Goal: Task Accomplishment & Management: Use online tool/utility

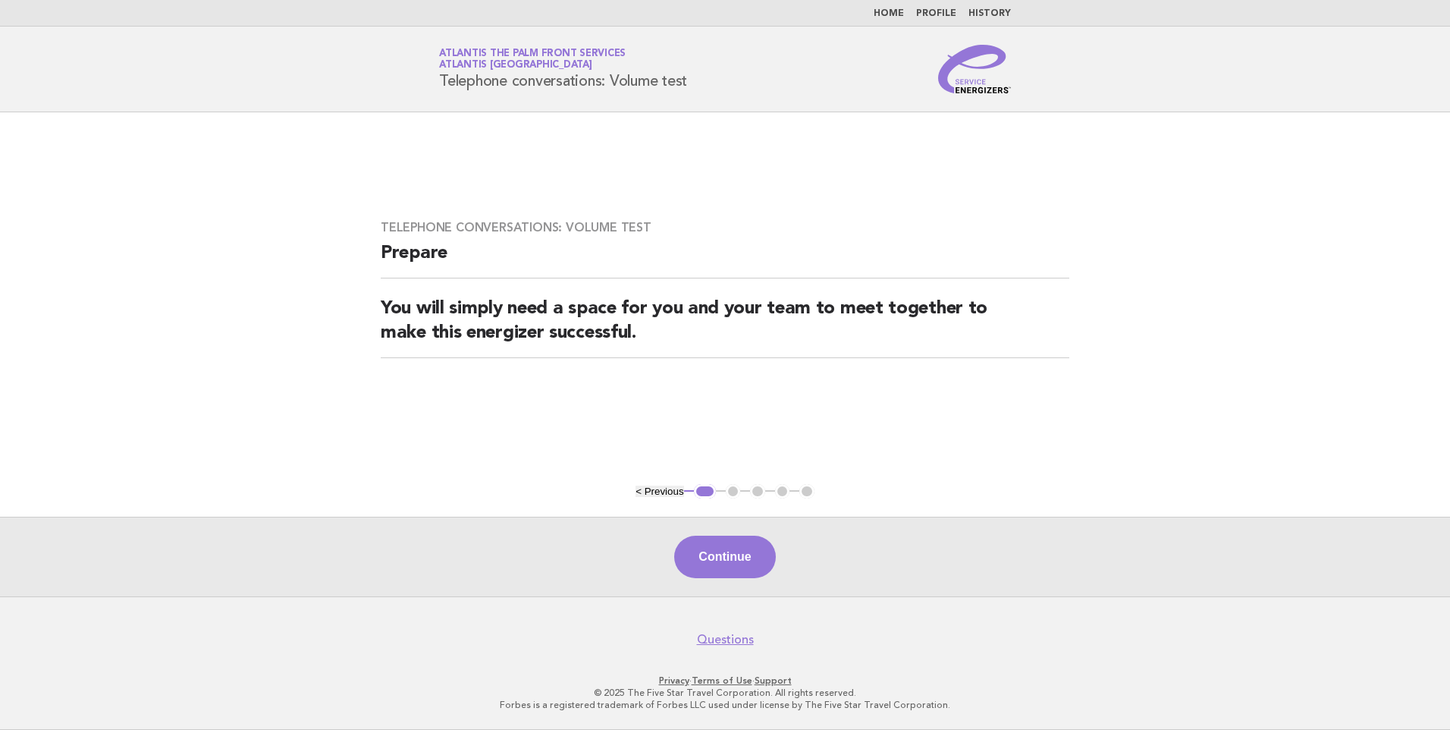
click at [717, 551] on button "Continue" at bounding box center [724, 556] width 101 height 42
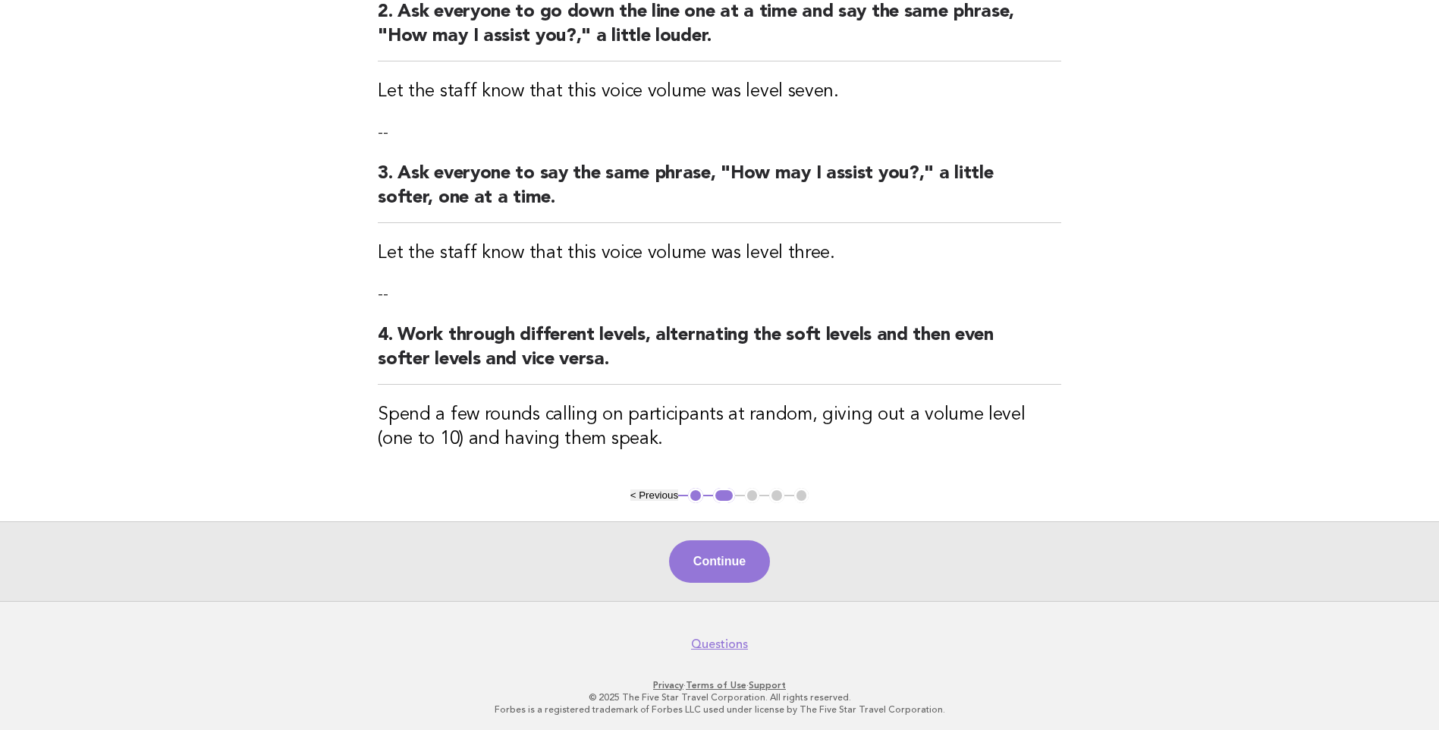
scroll to position [397, 0]
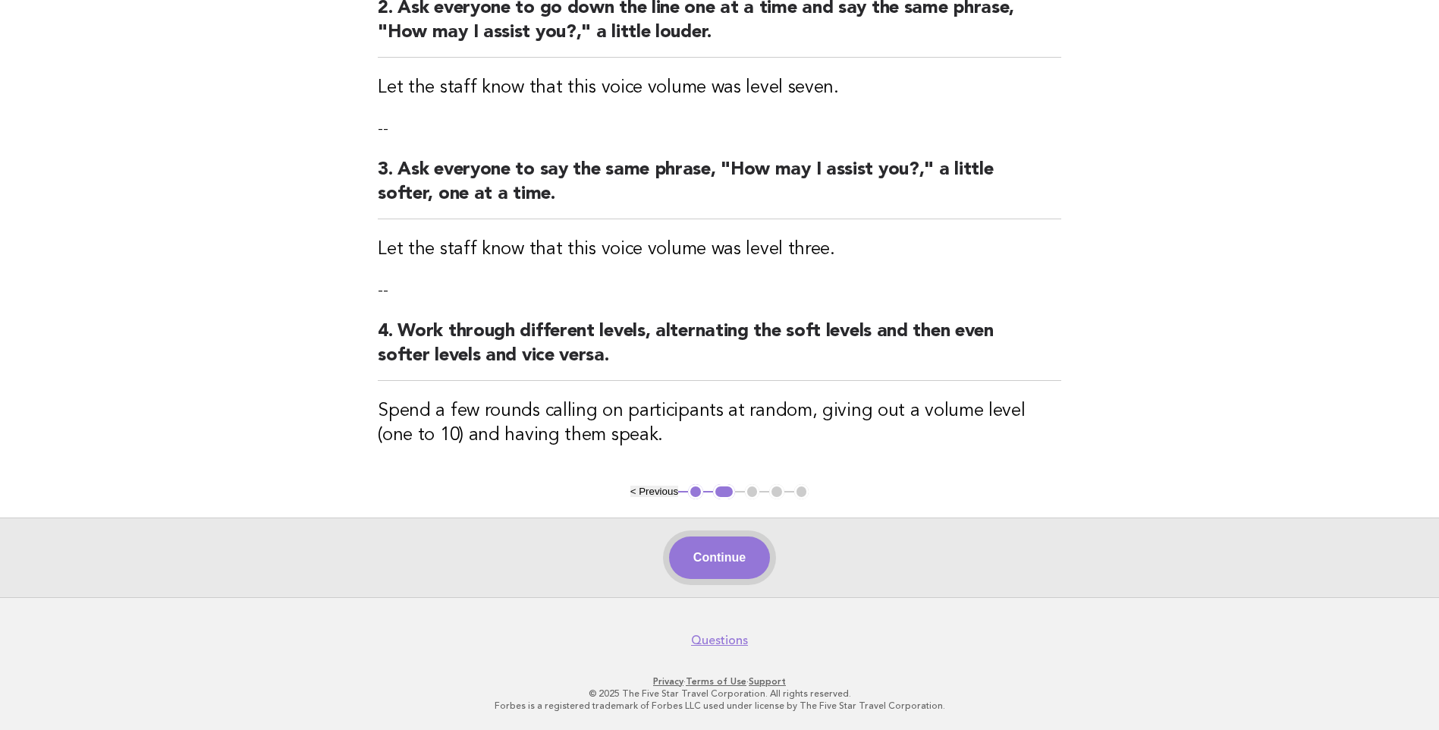
click at [711, 561] on button "Continue" at bounding box center [719, 557] width 101 height 42
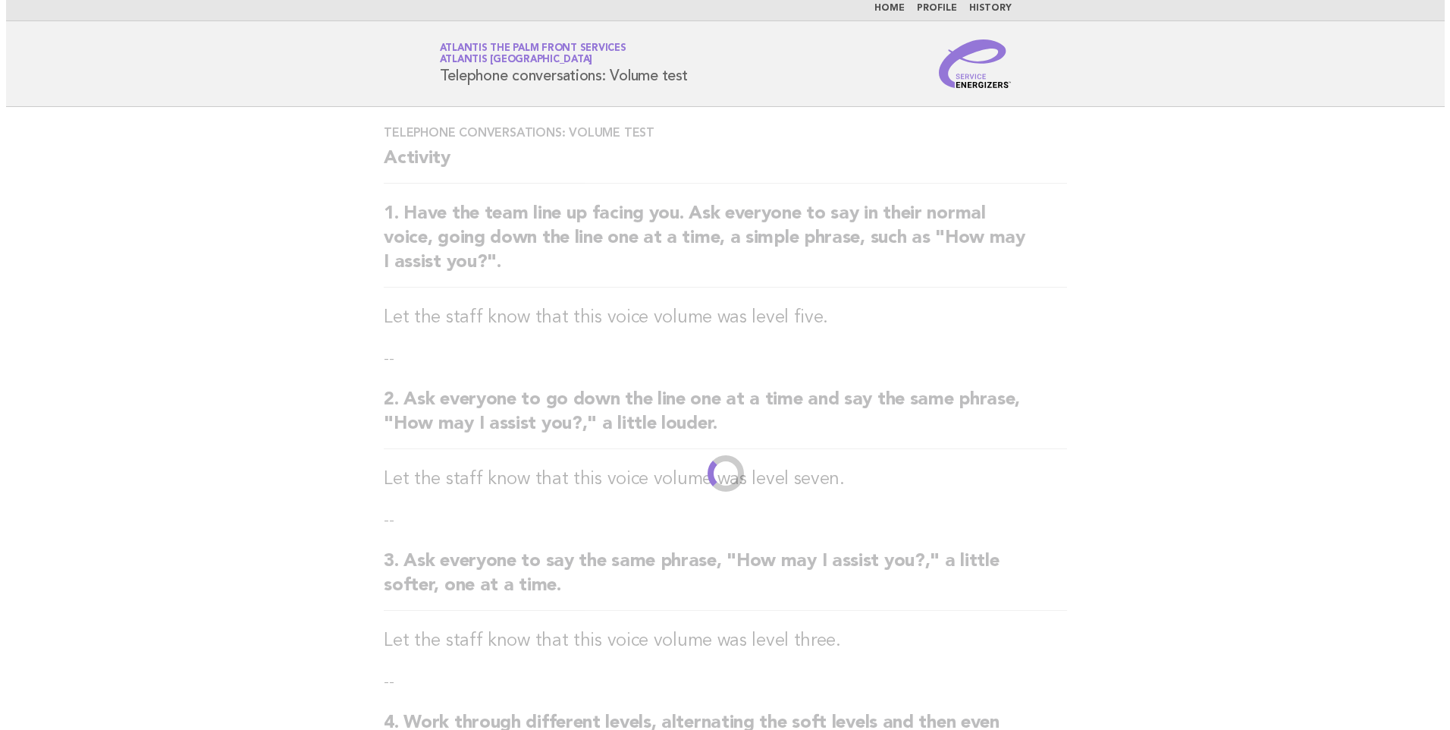
scroll to position [0, 0]
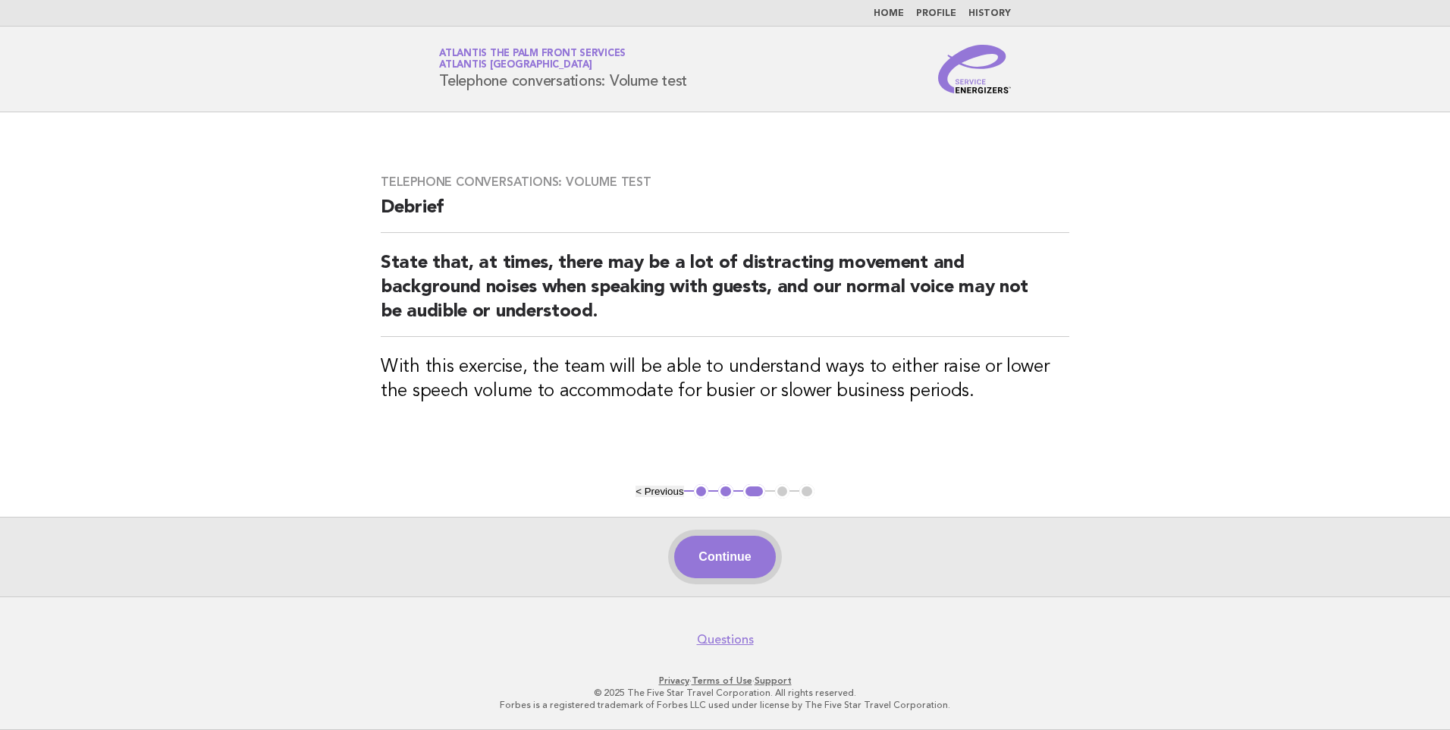
click at [748, 554] on button "Continue" at bounding box center [724, 556] width 101 height 42
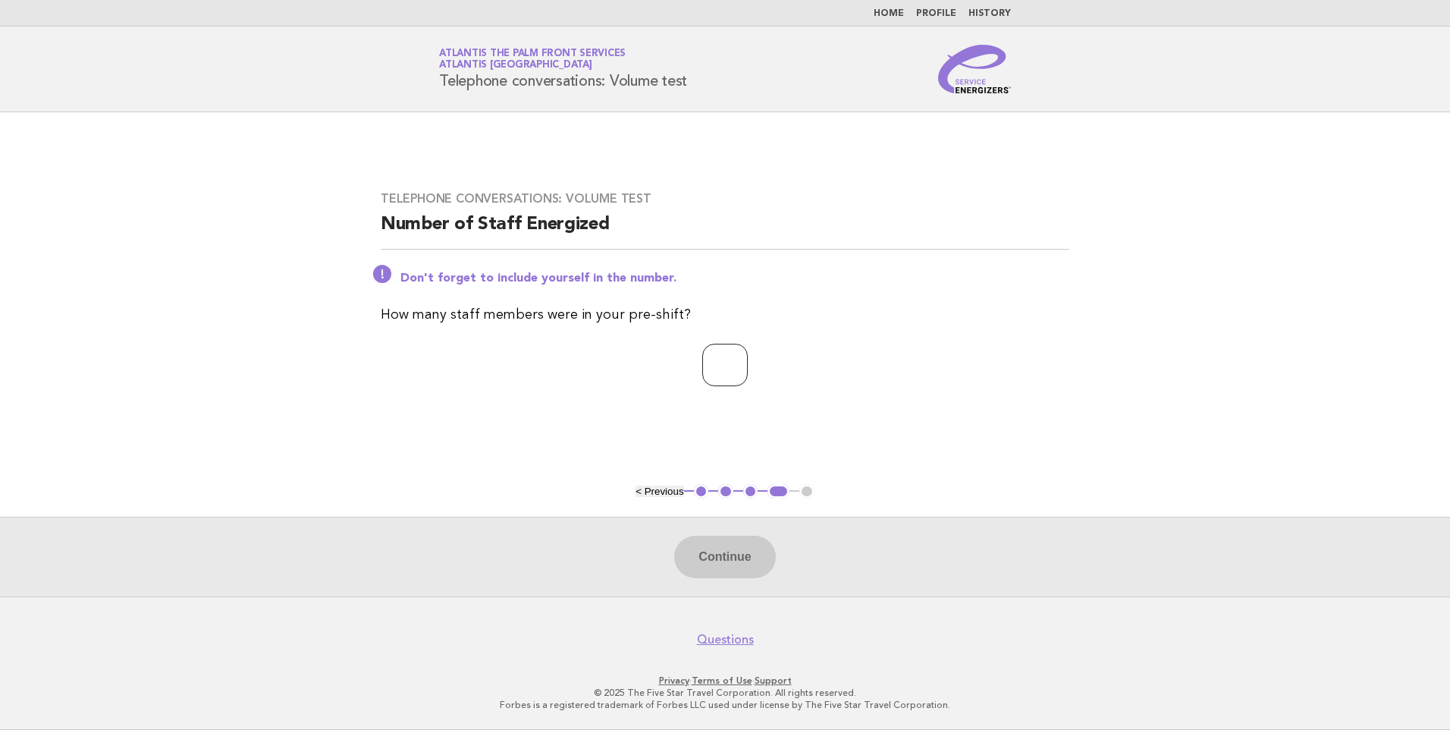
click at [725, 361] on input "number" at bounding box center [725, 365] width 46 height 42
type input "*"
click at [727, 555] on button "Continue" at bounding box center [724, 556] width 101 height 42
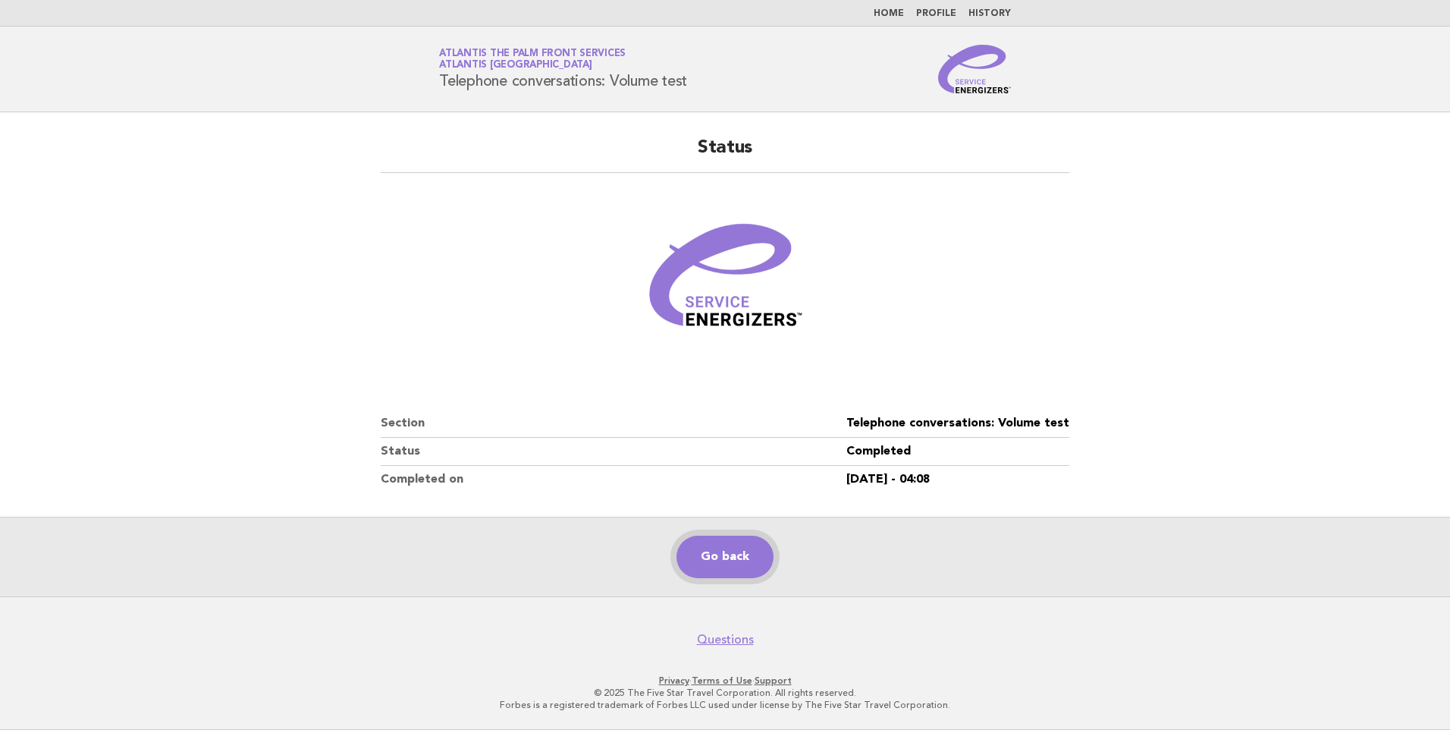
click at [744, 559] on link "Go back" at bounding box center [725, 556] width 97 height 42
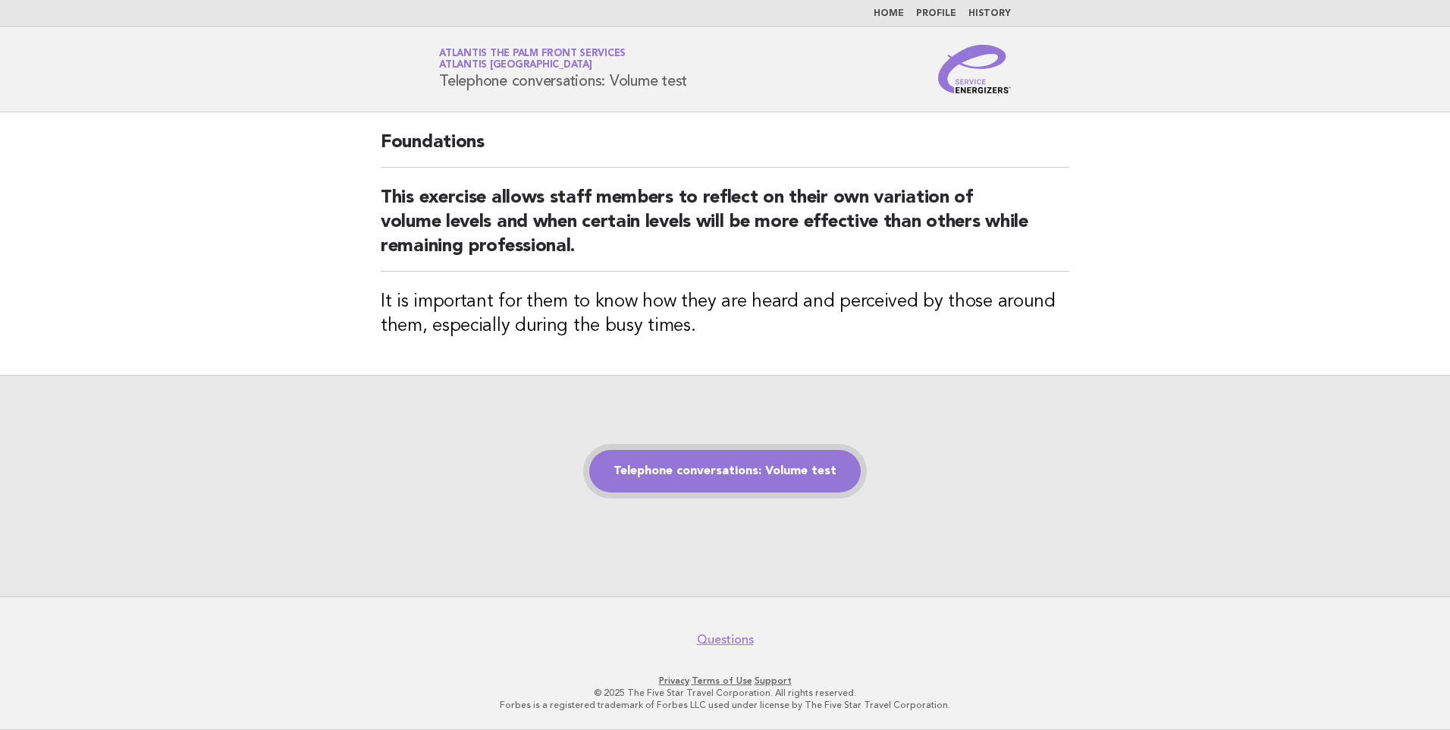
click at [749, 475] on link "Telephone conversations: Volume test" at bounding box center [725, 471] width 272 height 42
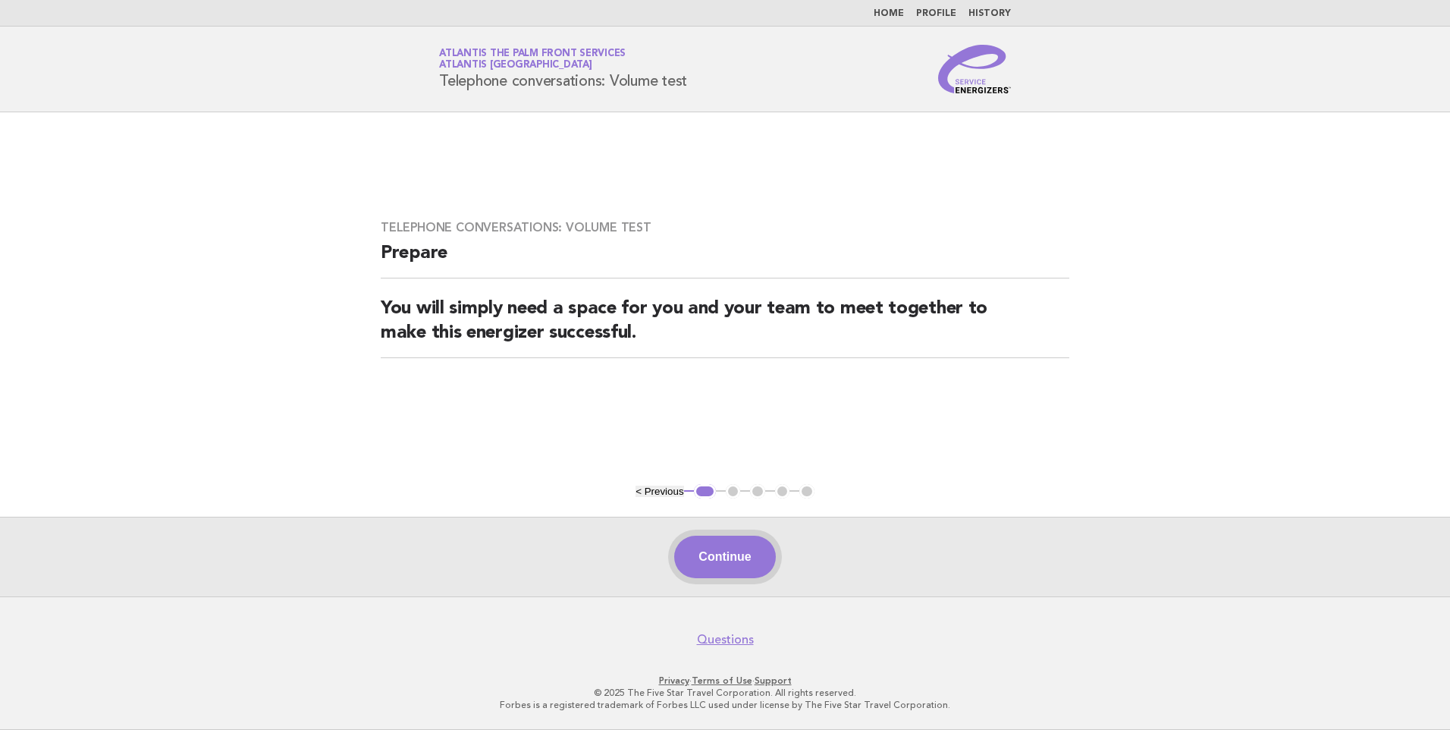
click at [732, 560] on button "Continue" at bounding box center [724, 556] width 101 height 42
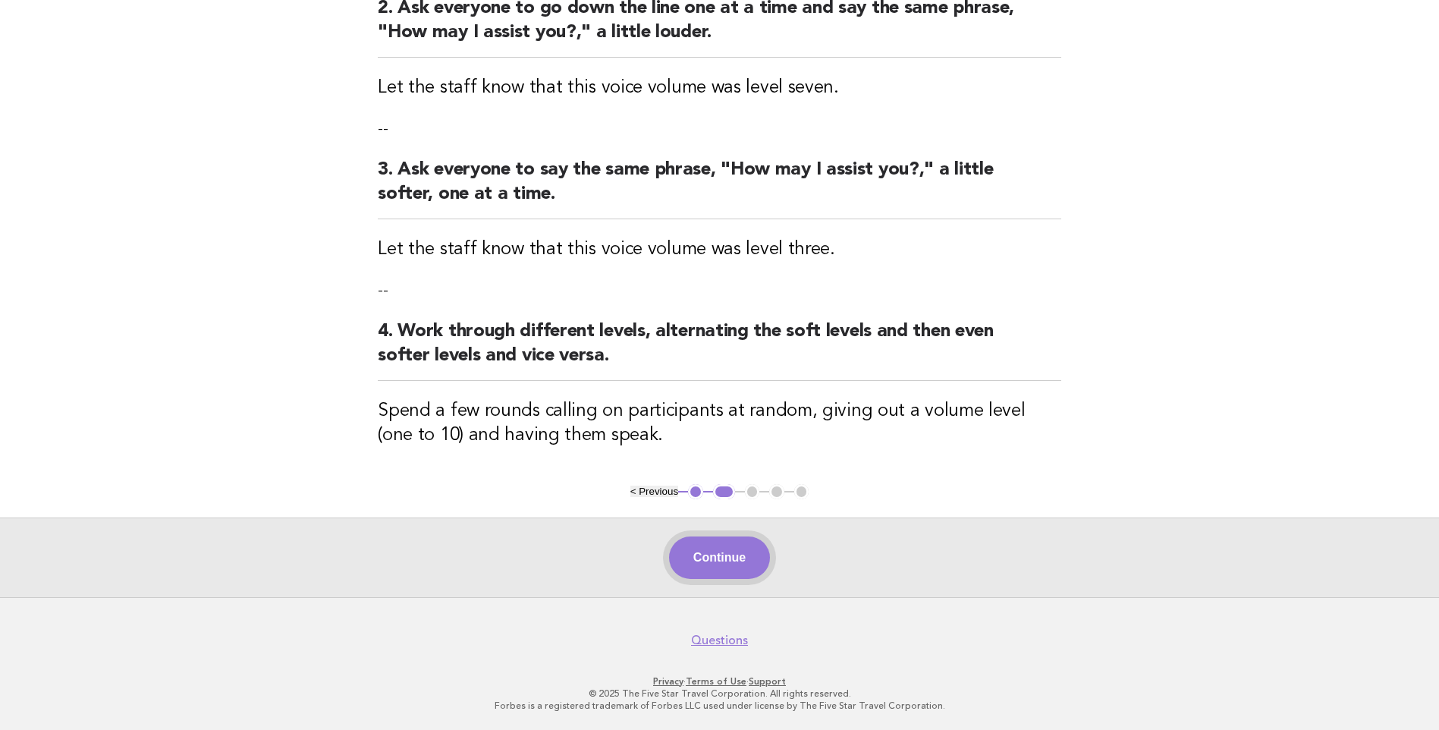
click at [732, 557] on button "Continue" at bounding box center [719, 557] width 101 height 42
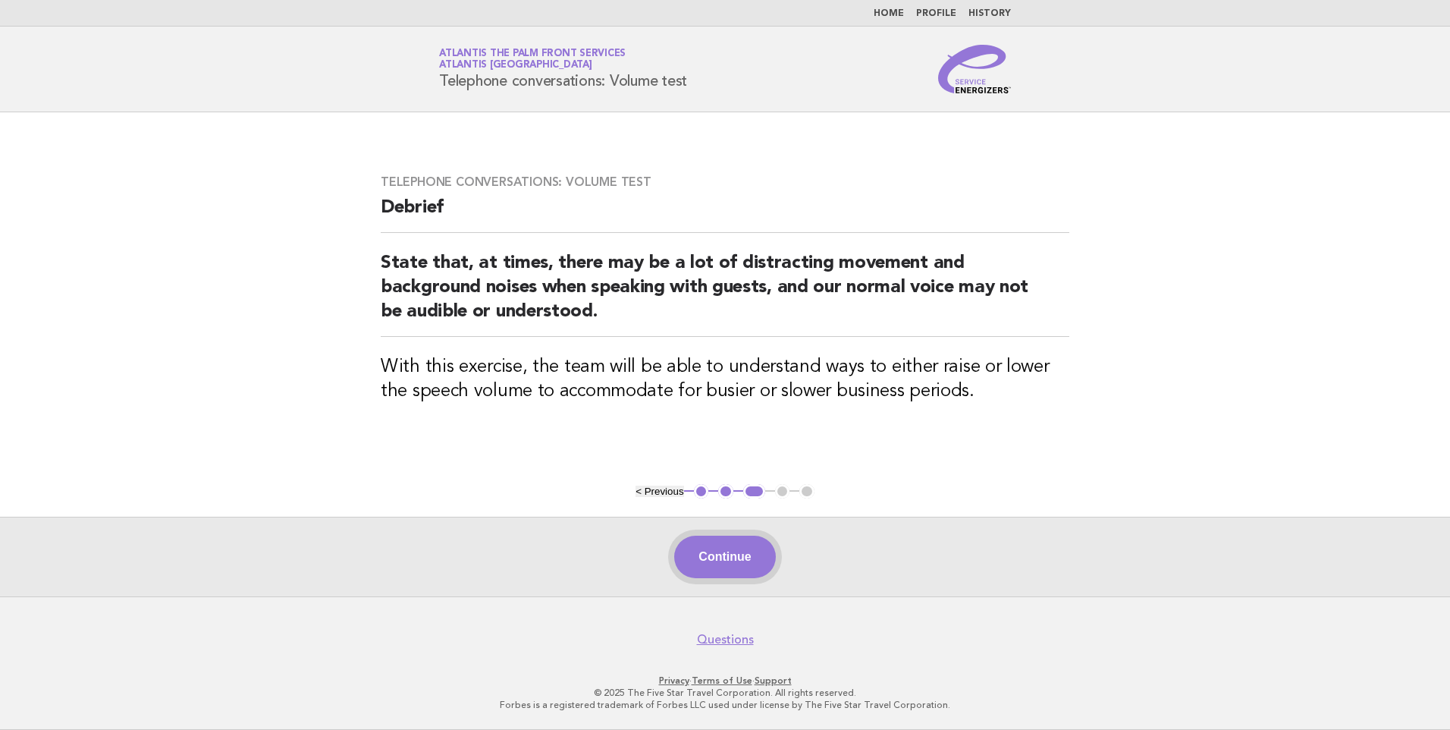
click at [730, 556] on button "Continue" at bounding box center [724, 556] width 101 height 42
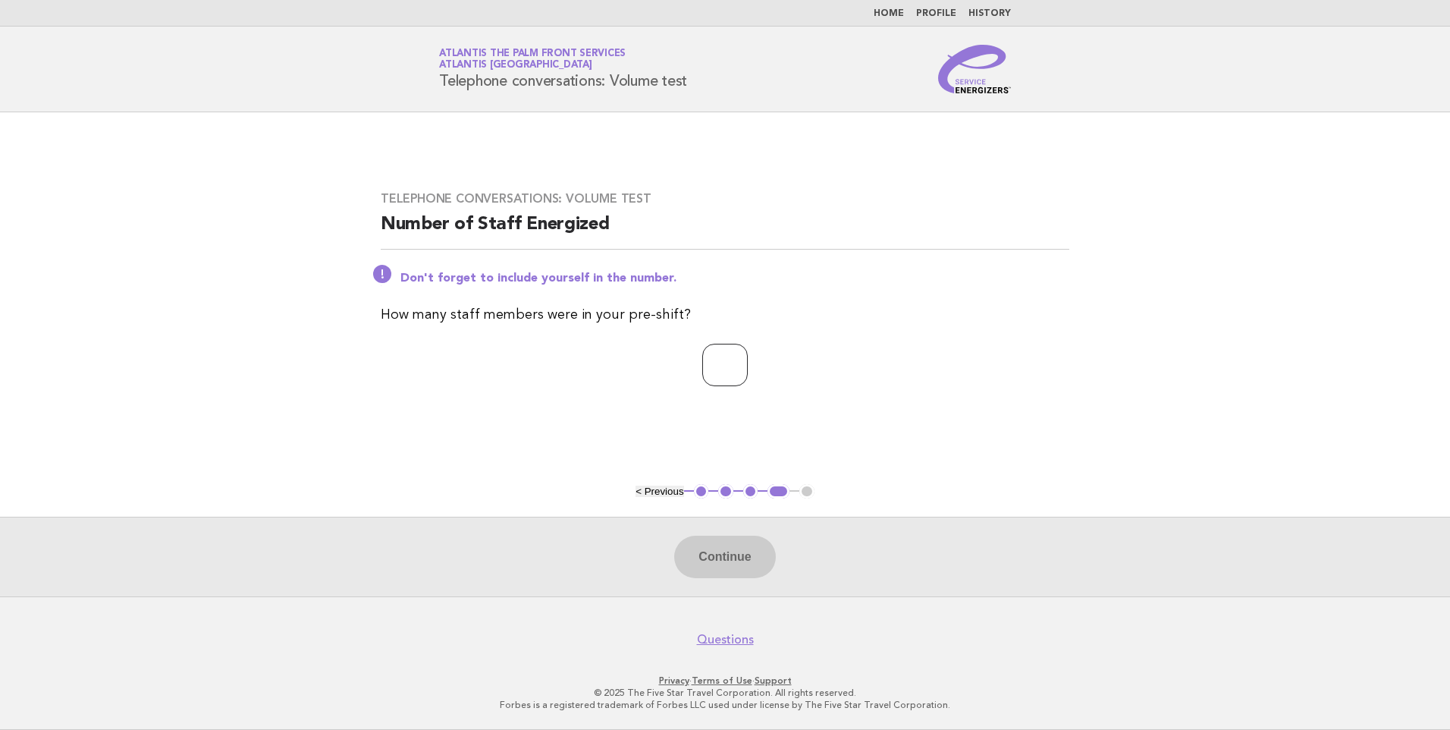
click at [728, 356] on input "number" at bounding box center [725, 365] width 46 height 42
type input "*"
click at [739, 551] on button "Continue" at bounding box center [724, 556] width 101 height 42
